Goal: Task Accomplishment & Management: Manage account settings

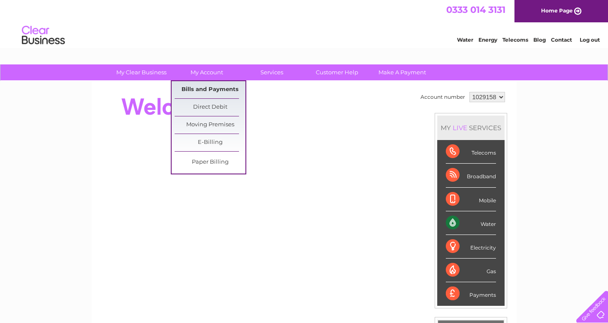
click at [214, 88] on link "Bills and Payments" at bounding box center [210, 89] width 71 height 17
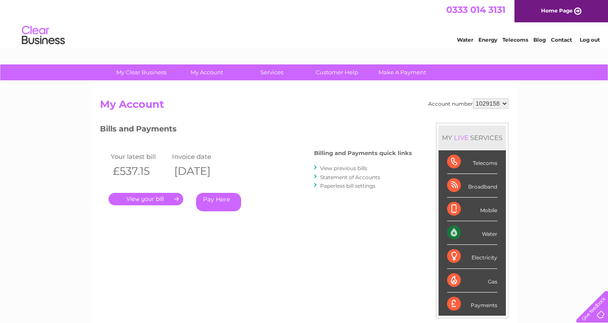
click at [350, 167] on link "View previous bills" at bounding box center [343, 168] width 47 height 6
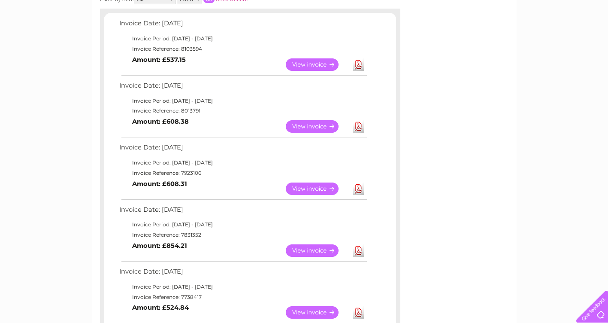
scroll to position [129, 0]
